Goal: Find specific page/section: Find specific page/section

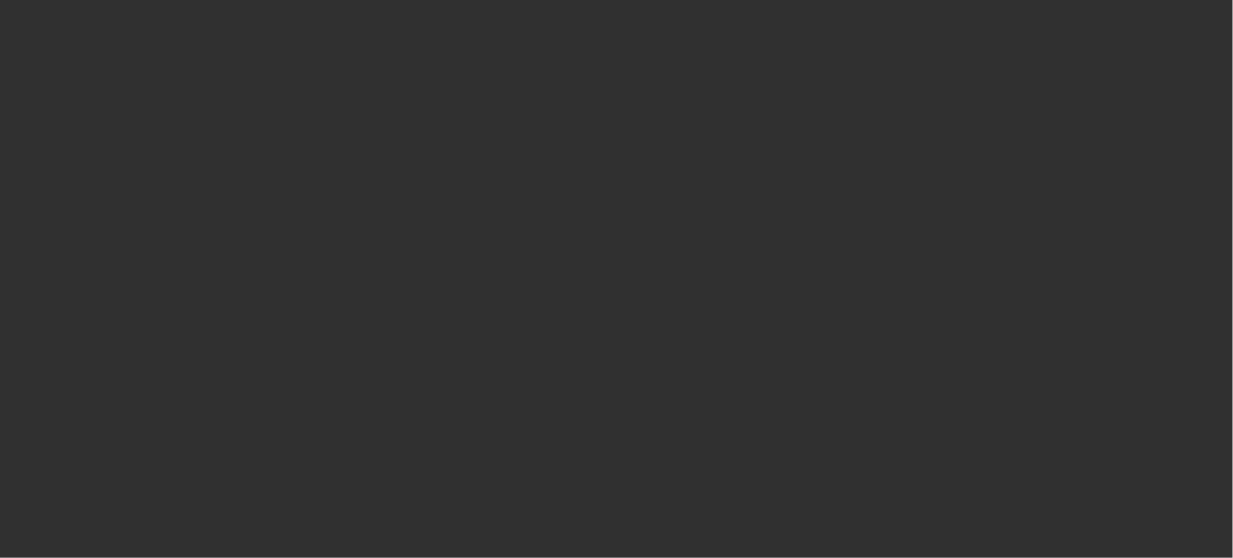
select select "10"
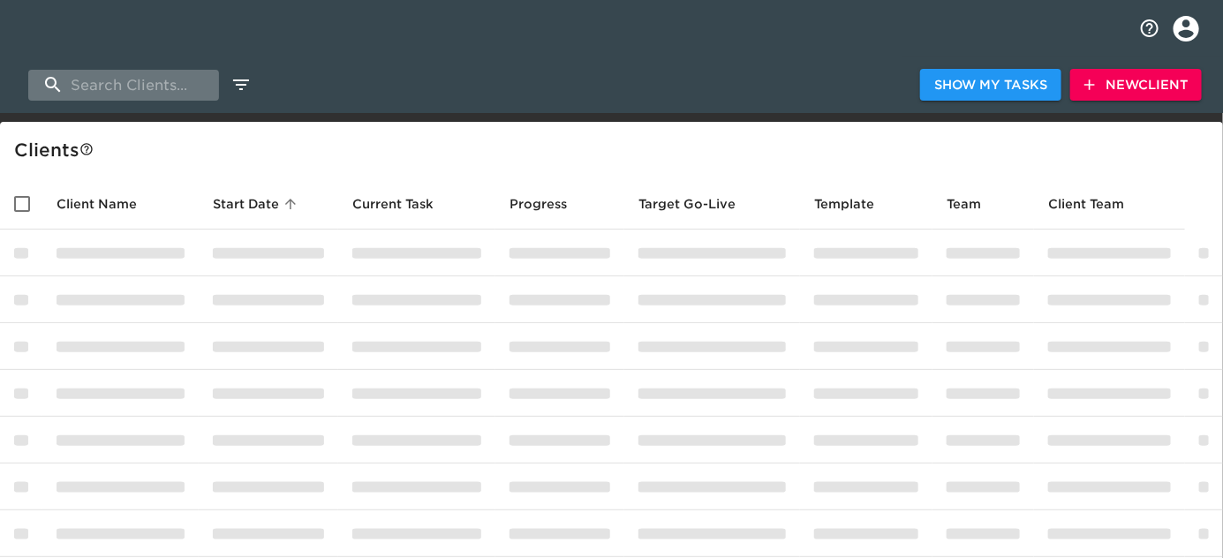
click at [89, 91] on input "search" at bounding box center [123, 85] width 191 height 31
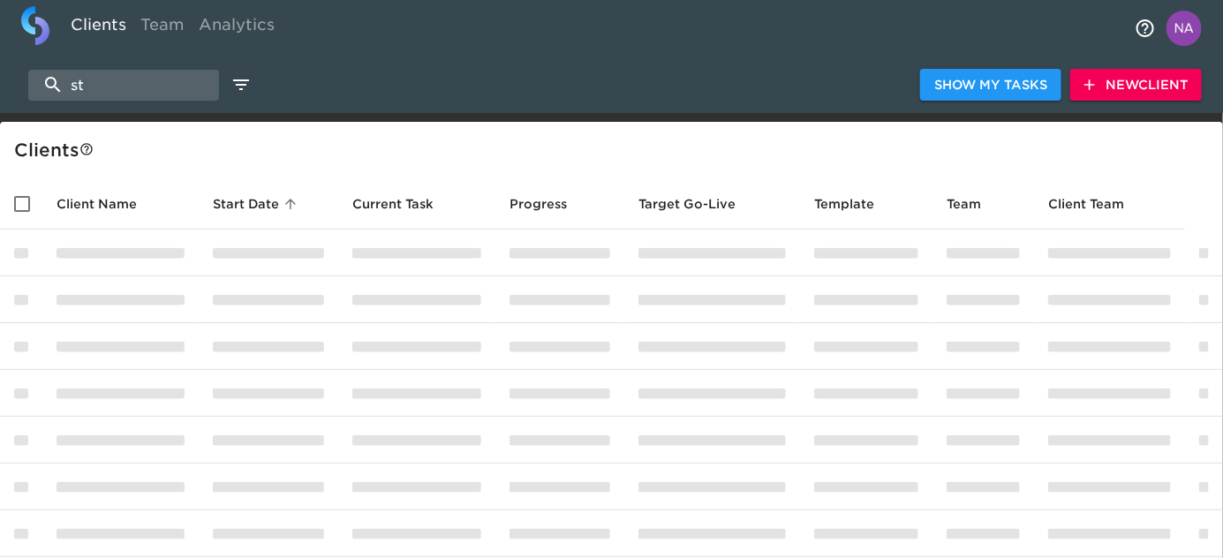
type input "s"
